Goal: Check status: Check status

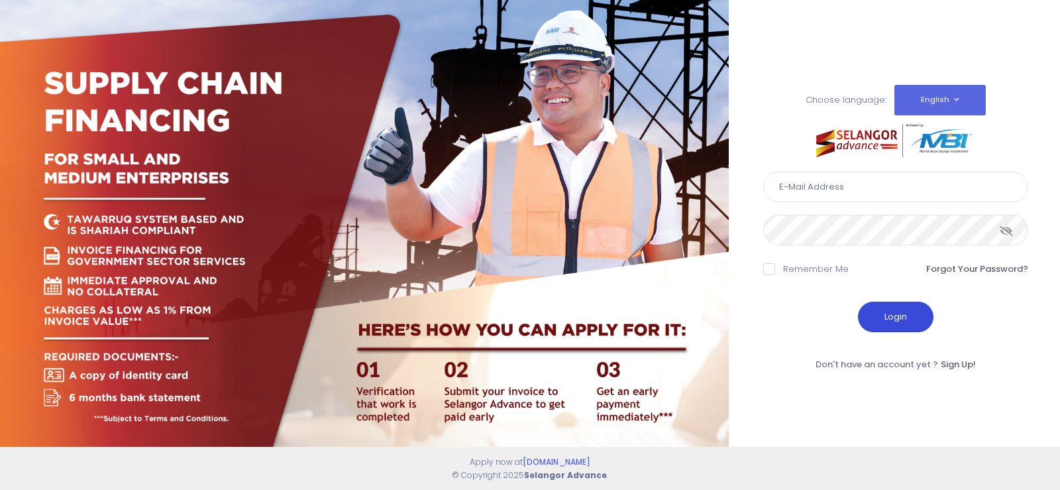
type input "[EMAIL_ADDRESS][DOMAIN_NAME]"
click at [900, 311] on button "Login" at bounding box center [896, 316] width 76 height 30
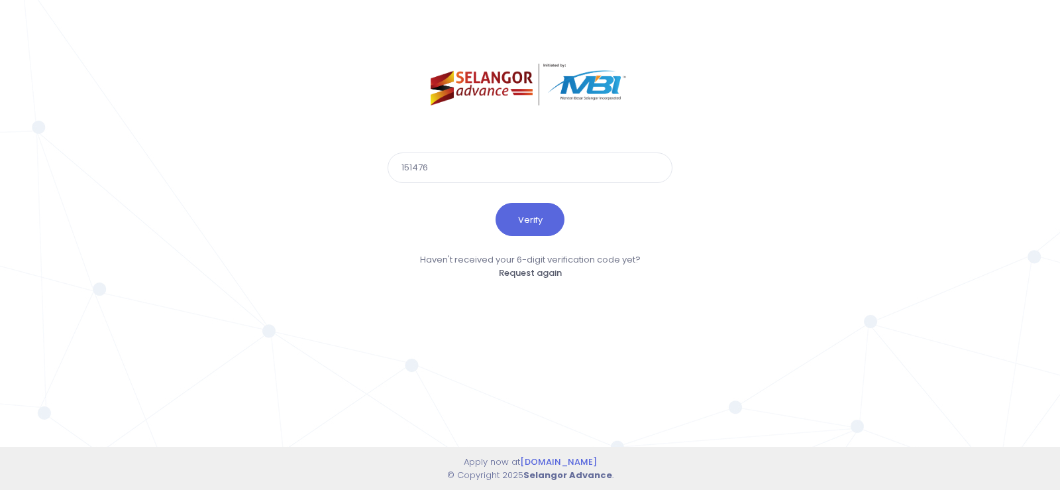
type input "151476"
click at [496, 203] on button "Verify" at bounding box center [530, 219] width 69 height 33
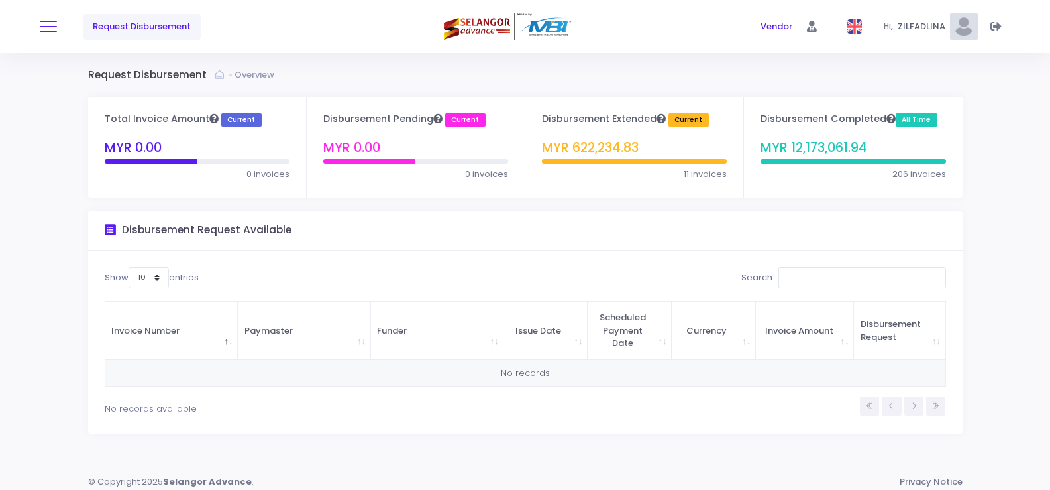
click at [44, 25] on button at bounding box center [48, 26] width 17 height 17
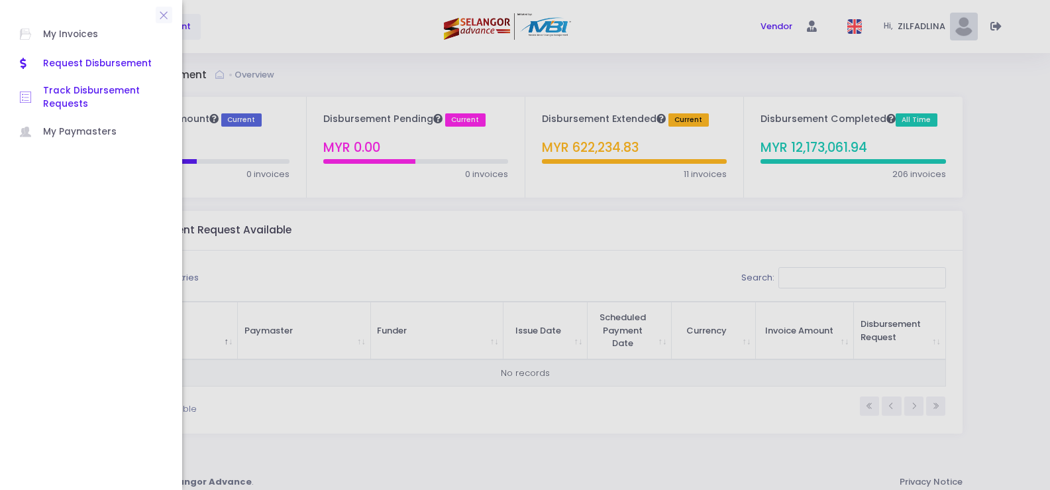
click at [78, 109] on span "Track Disbursement Requests" at bounding box center [102, 97] width 119 height 27
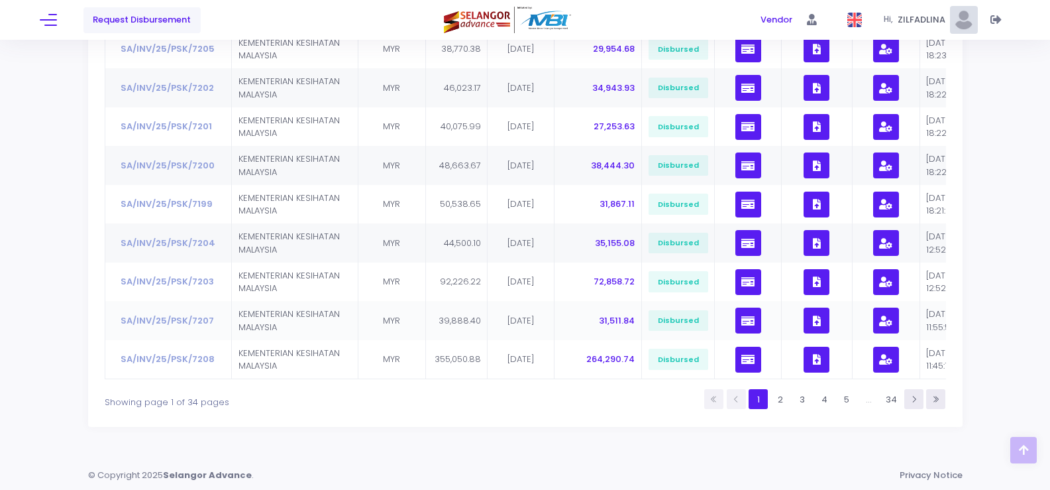
scroll to position [306, 0]
